Goal: Information Seeking & Learning: Learn about a topic

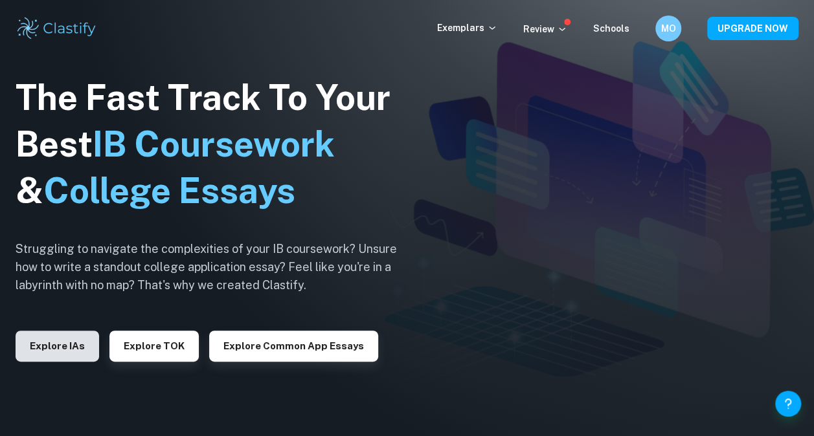
click at [61, 340] on button "Explore IAs" at bounding box center [57, 346] width 83 height 31
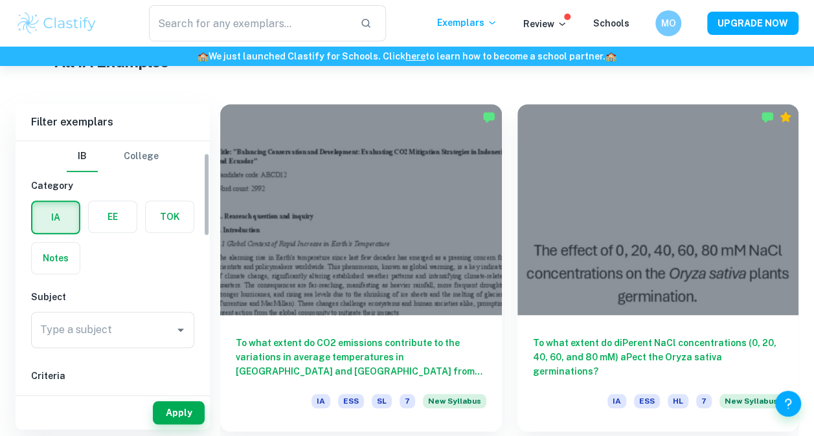
scroll to position [43, 0]
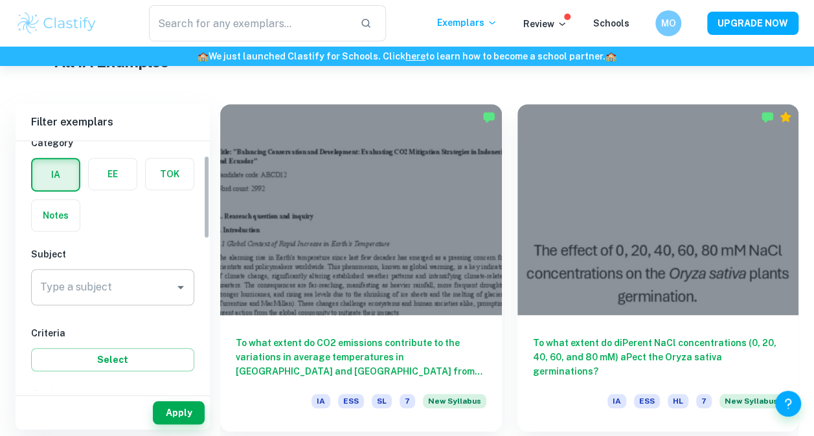
click at [111, 287] on input "Type a subject" at bounding box center [103, 287] width 132 height 25
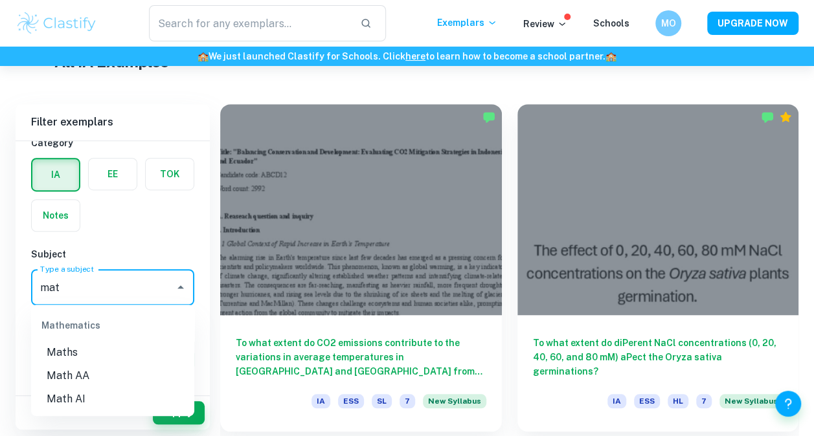
type input "mat"
click at [84, 375] on li "Math AA" at bounding box center [112, 375] width 163 height 23
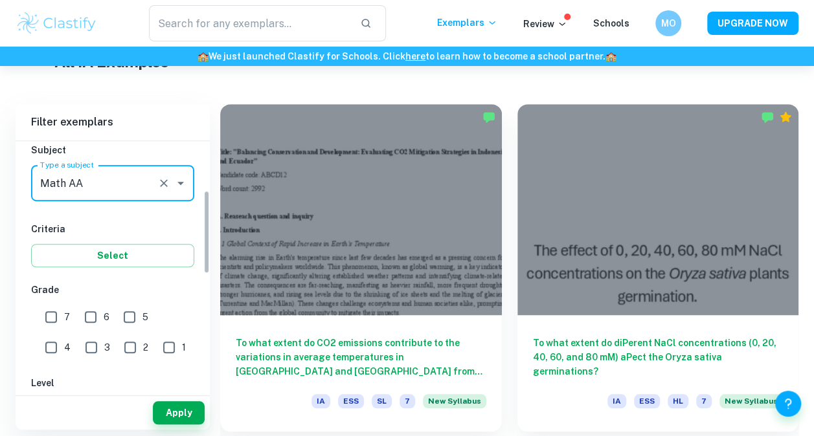
scroll to position [148, 0]
type input "Math AA"
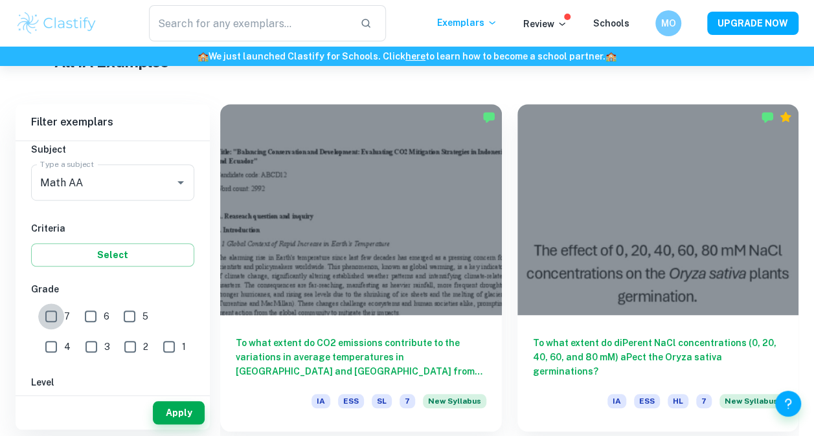
click at [50, 318] on input "7" at bounding box center [51, 317] width 26 height 26
checkbox input "true"
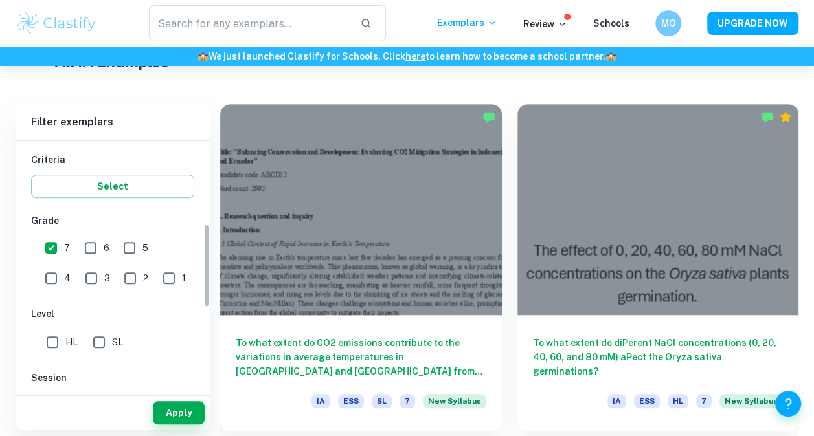
scroll to position [267, 0]
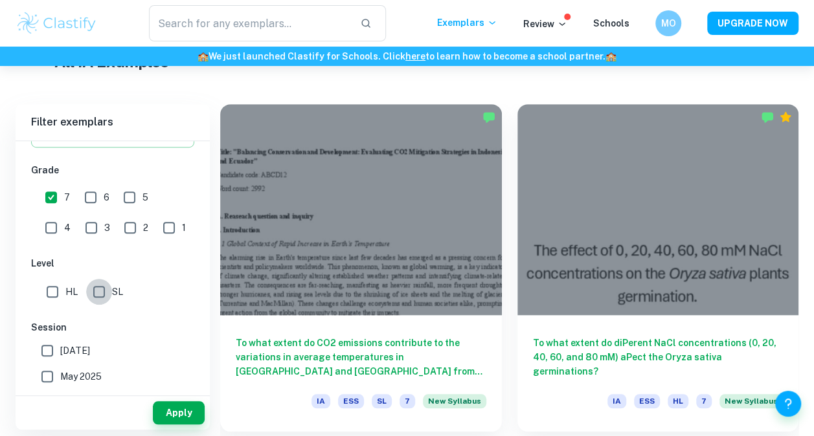
click at [106, 287] on input "SL" at bounding box center [99, 292] width 26 height 26
checkbox input "true"
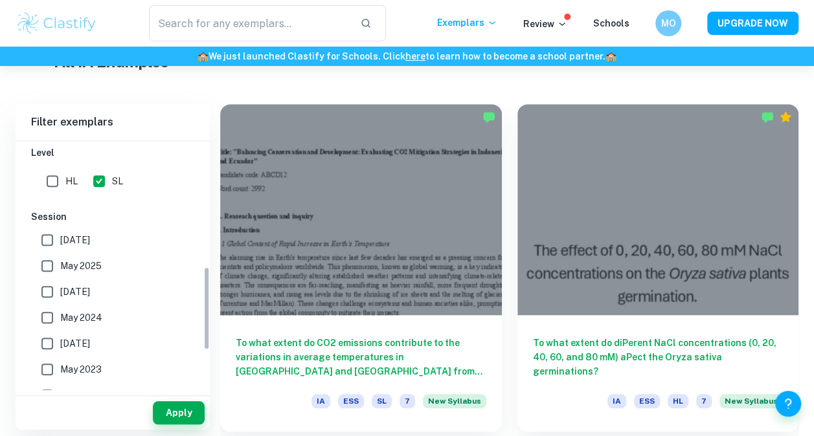
scroll to position [379, 0]
drag, startPoint x: 48, startPoint y: 270, endPoint x: 48, endPoint y: 289, distance: 19.4
click at [48, 289] on div "[DATE] [DATE] [DATE] [DATE] [DATE] [DATE] [DATE] [DATE] [DATE] [DATE] Other" at bounding box center [112, 367] width 163 height 285
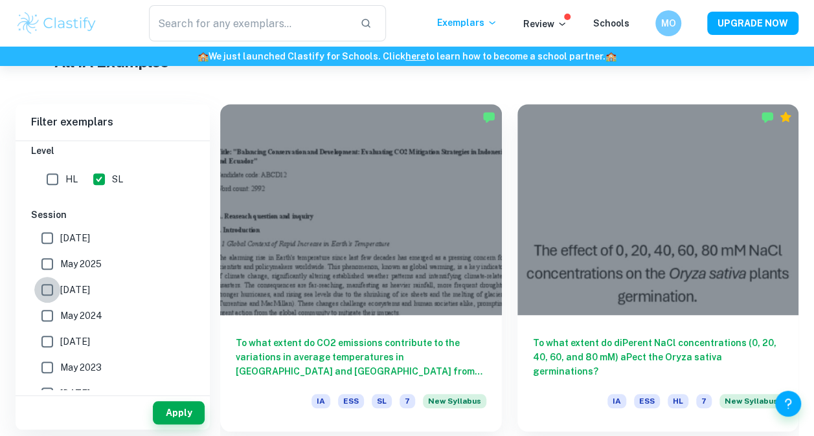
click at [48, 289] on input "[DATE]" at bounding box center [47, 290] width 26 height 26
checkbox input "true"
click at [45, 260] on input "May 2025" at bounding box center [47, 264] width 26 height 26
checkbox input "true"
click at [50, 317] on input "May 2024" at bounding box center [47, 316] width 26 height 26
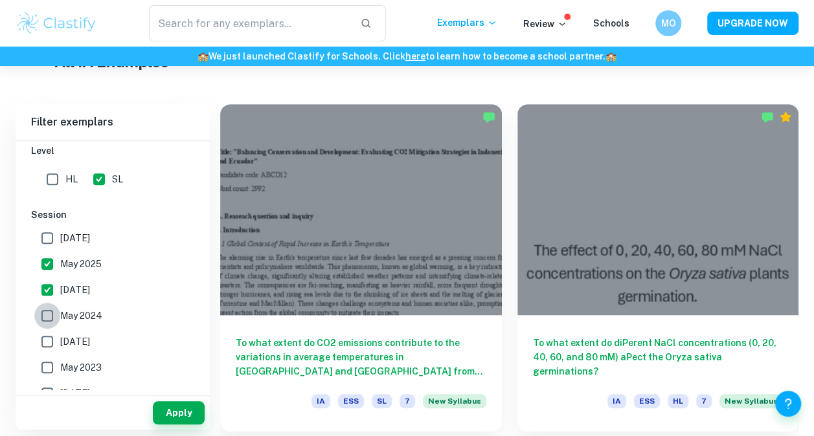
checkbox input "true"
click at [50, 340] on input "[DATE]" at bounding box center [47, 342] width 26 height 26
checkbox input "true"
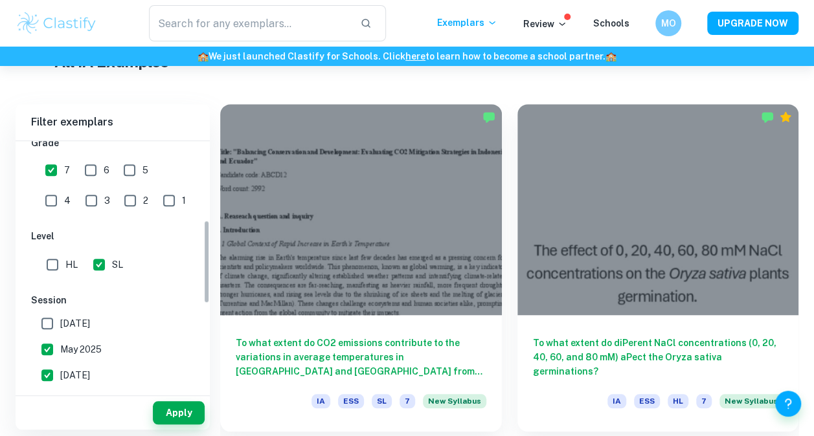
scroll to position [497, 0]
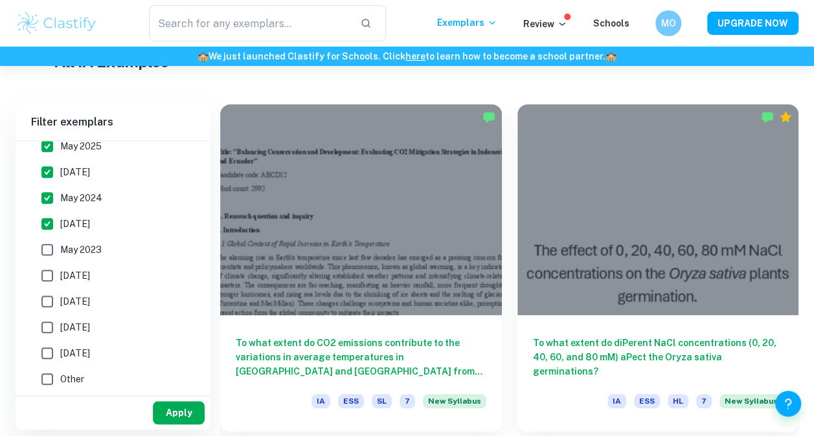
click at [177, 405] on button "Apply" at bounding box center [179, 412] width 52 height 23
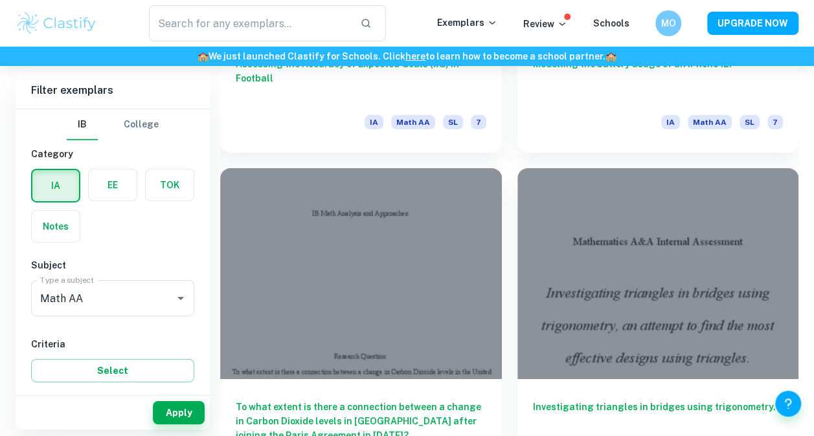
scroll to position [1990, 0]
